Goal: Register for event/course

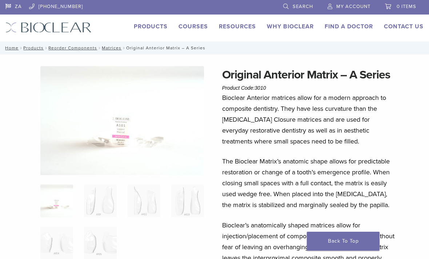
click at [192, 28] on link "Courses" at bounding box center [193, 26] width 29 height 7
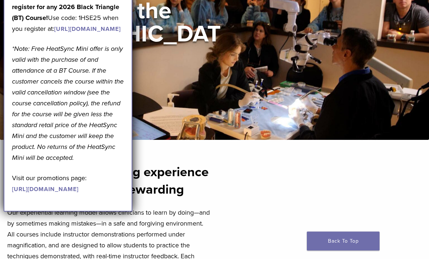
scroll to position [84, 0]
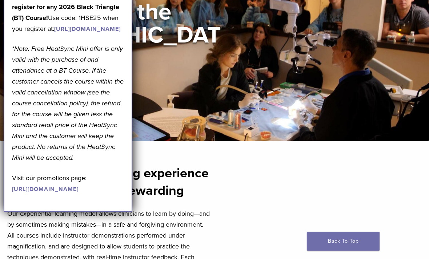
click at [121, 8] on p "Get A Free* HeatSync Mini when you register for any 2026 Black Triangle (BT) Co…" at bounding box center [68, 13] width 112 height 44
click at [123, 22] on p "Get A Free* HeatSync Mini when you register for any 2026 Black Triangle (BT) Co…" at bounding box center [68, 13] width 112 height 44
click at [89, 195] on p "Visit our promotions page: https://pages.bioclearmatrix.com/Bioclear-Product-Pr…" at bounding box center [68, 184] width 112 height 22
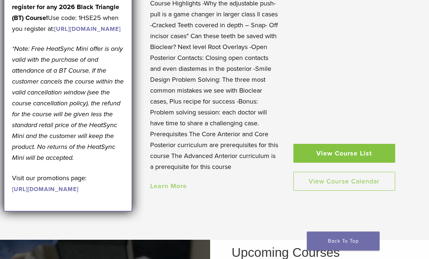
scroll to position [720, 0]
click at [172, 182] on link "Learn More" at bounding box center [168, 186] width 37 height 8
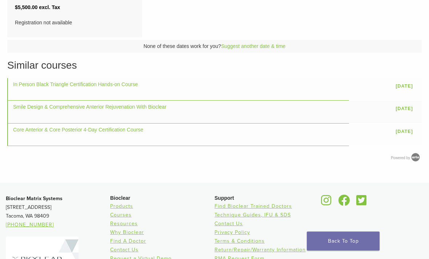
scroll to position [549, 0]
click at [144, 106] on link "Smile Design & Comprehensive Anterior Rejuvenation With Bioclear" at bounding box center [89, 107] width 153 height 6
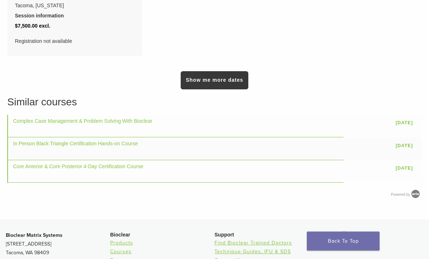
scroll to position [725, 0]
click at [138, 121] on link "Complex Case Management & Problem Solving With Bioclear" at bounding box center [82, 121] width 139 height 6
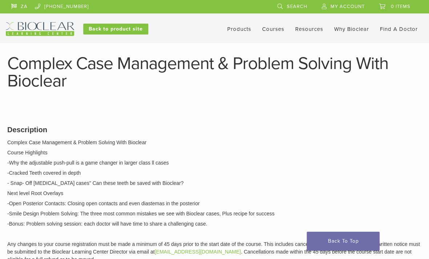
click at [278, 29] on link "Courses" at bounding box center [273, 29] width 22 height 7
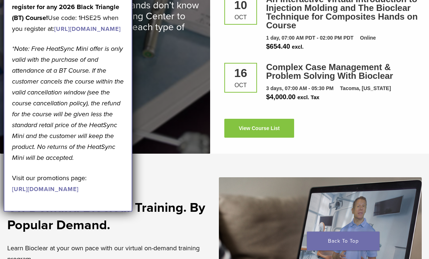
scroll to position [1092, 0]
click at [269, 126] on link "View Course List" at bounding box center [259, 128] width 70 height 19
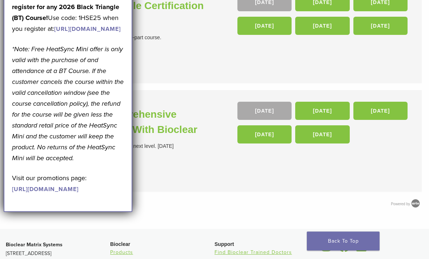
scroll to position [318, 0]
click at [269, 135] on link "[DATE]" at bounding box center [264, 134] width 54 height 18
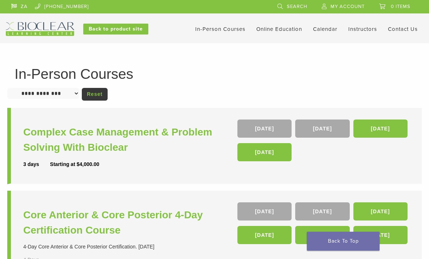
scroll to position [342, 0]
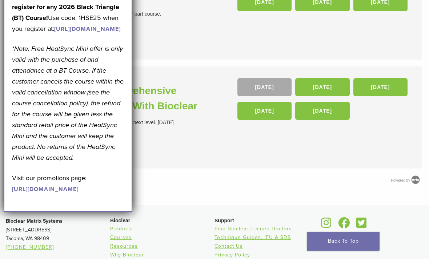
click at [334, 111] on link "03 Dec 26" at bounding box center [322, 111] width 54 height 18
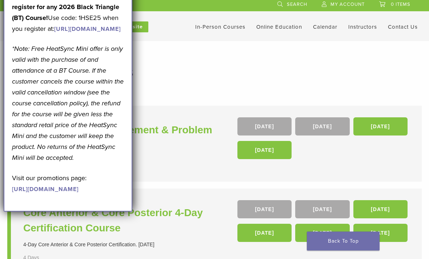
scroll to position [2, 0]
click at [274, 151] on link "12 Nov 26" at bounding box center [264, 150] width 54 height 18
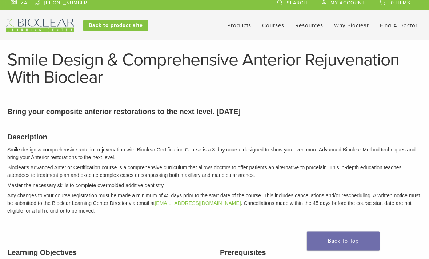
scroll to position [5, 0]
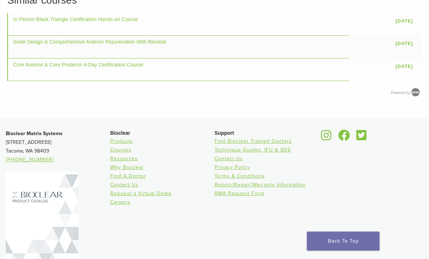
scroll to position [609, 0]
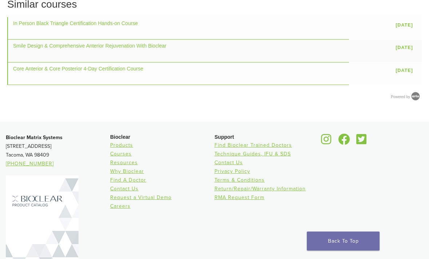
click at [275, 143] on link "Find Bioclear Trained Doctors" at bounding box center [253, 146] width 77 height 6
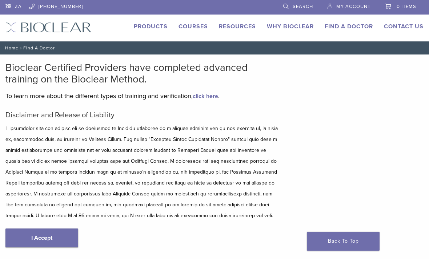
click at [284, 191] on main "Bioclear Certified Providers have completed advanced training on the Bioclear M…" at bounding box center [143, 162] width 286 height 215
click at [51, 237] on link "I Accept" at bounding box center [41, 238] width 73 height 19
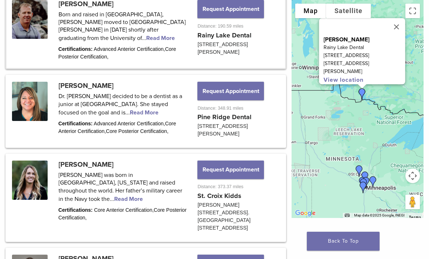
scroll to position [493, 0]
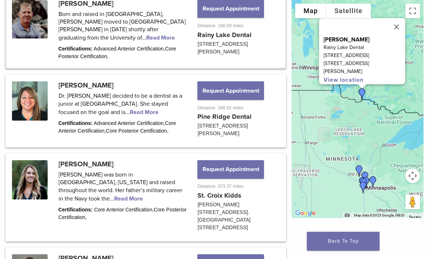
click at [170, 33] on link at bounding box center [146, 31] width 278 height 74
click at [169, 40] on link at bounding box center [146, 31] width 278 height 74
